Goal: Navigation & Orientation: Find specific page/section

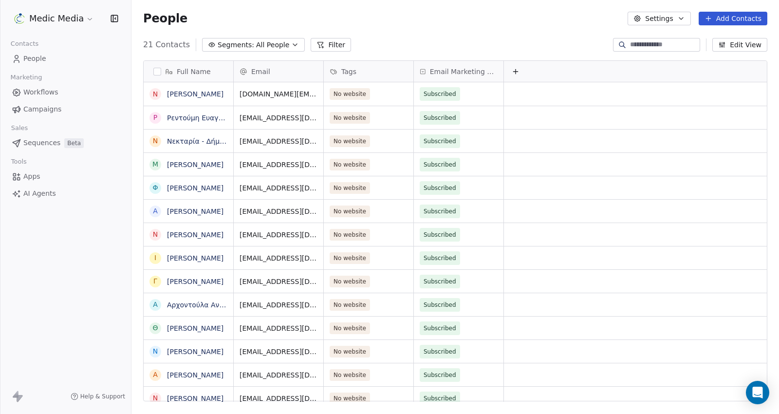
scroll to position [356, 639]
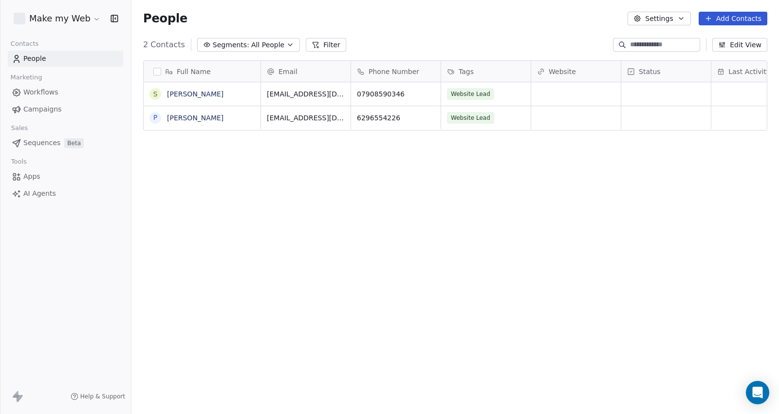
scroll to position [8, 8]
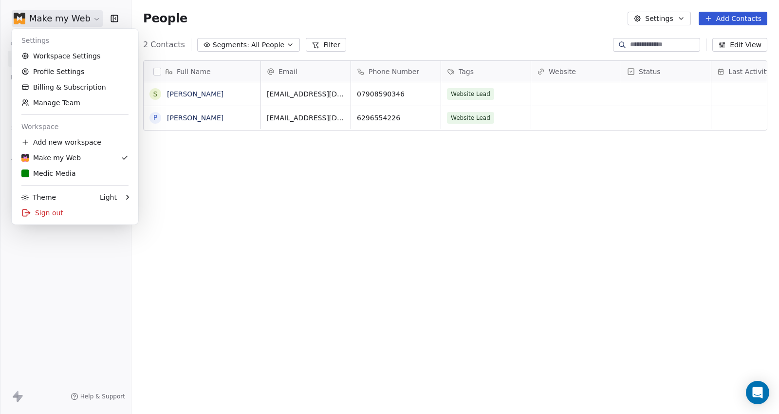
click at [84, 24] on html "Make my Web Contacts People Marketing Workflows Campaigns Sales Sequences Beta …" at bounding box center [389, 207] width 779 height 414
click at [59, 170] on div "Medic Media" at bounding box center [48, 173] width 55 height 10
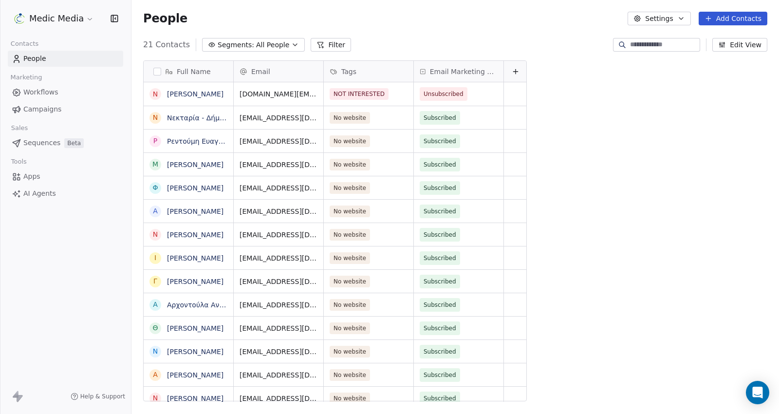
scroll to position [356, 639]
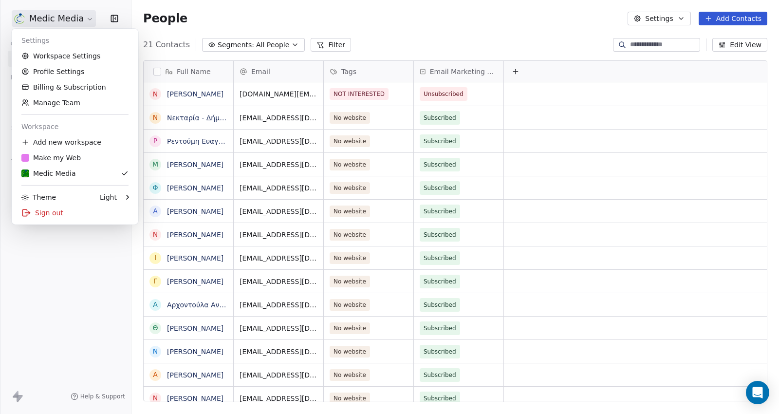
click at [56, 15] on html "Medic Media Contacts People Marketing Workflows Campaigns Sales Sequences Beta …" at bounding box center [389, 207] width 779 height 414
click at [54, 159] on div "Make my Web" at bounding box center [50, 158] width 59 height 10
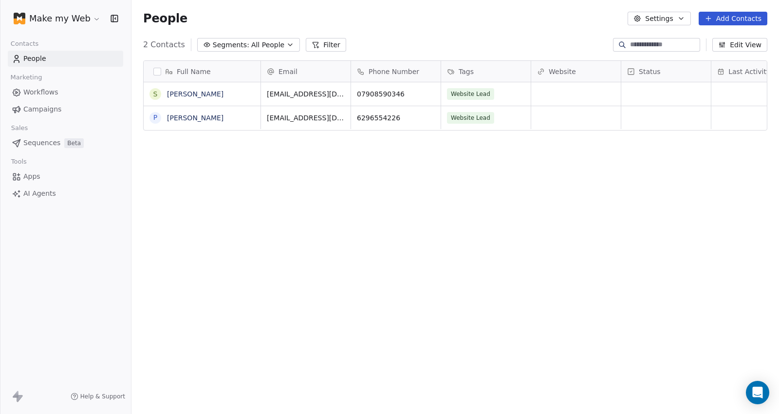
scroll to position [356, 639]
click at [385, 215] on div "Full Name S Somnath Bauri P Pradip Mandal Email Phone Number Tags Website Statu…" at bounding box center [454, 235] width 647 height 364
click at [194, 90] on link "Somnath Bauri" at bounding box center [195, 94] width 56 height 8
